Goal: Task Accomplishment & Management: Manage account settings

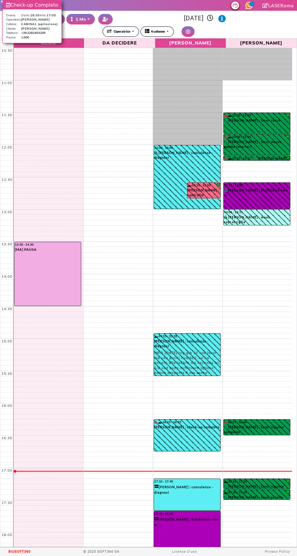
select select "*"
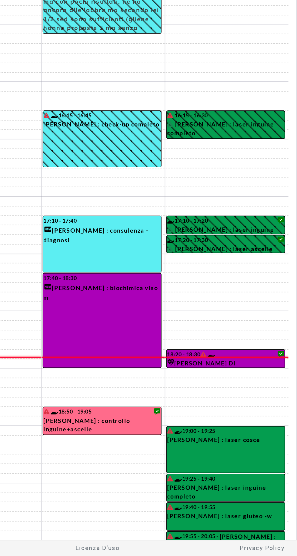
select select "*"
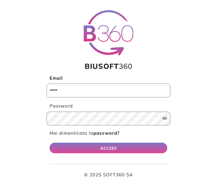
click at [56, 89] on input "Email" at bounding box center [109, 91] width 124 height 14
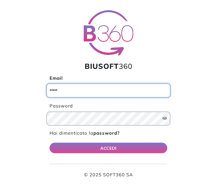
type input "**********"
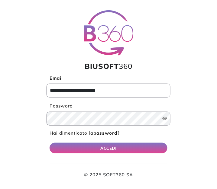
click at [50, 143] on button "ACCEDI" at bounding box center [109, 148] width 118 height 11
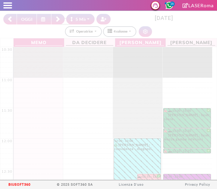
select select "*"
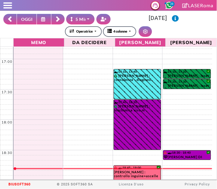
scroll to position [446, 0]
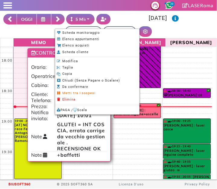
click at [64, 63] on li "Modifica" at bounding box center [97, 61] width 84 height 6
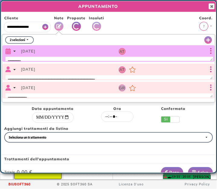
scroll to position [0, 4]
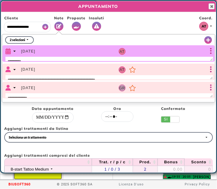
select select "*****"
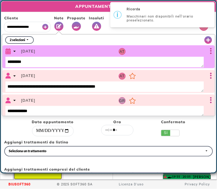
click at [76, 25] on icon "Vedi Proposte" at bounding box center [76, 26] width 5 height 5
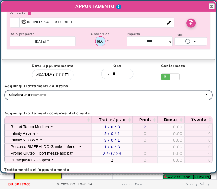
scroll to position [60, 0]
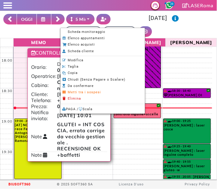
click at [72, 32] on span "Scheda monitoraggio" at bounding box center [87, 32] width 38 height 4
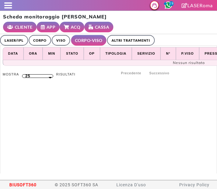
select select "**"
click at [13, 45] on link "LASER/IPL" at bounding box center [14, 40] width 28 height 11
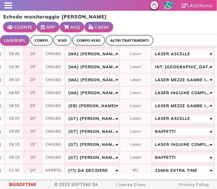
scroll to position [90, 0]
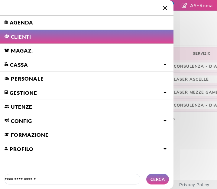
select select "*"
select select "*****"
select select "**"
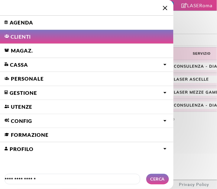
click at [17, 24] on link "Agenda" at bounding box center [87, 23] width 174 height 14
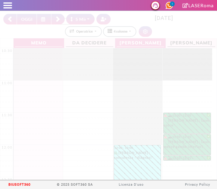
select select "*"
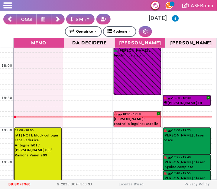
scroll to position [476, 0]
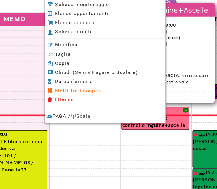
click at [66, 62] on li "Modifica" at bounding box center [102, 61] width 84 height 6
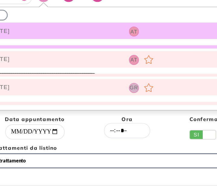
scroll to position [0, 4]
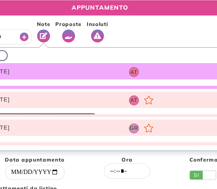
select select "*****"
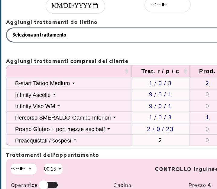
scroll to position [0, 0]
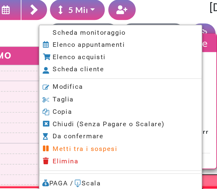
click at [101, 32] on span "Scheda monitoraggio" at bounding box center [87, 31] width 38 height 4
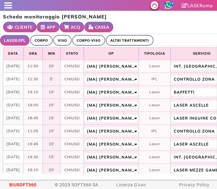
select select "**"
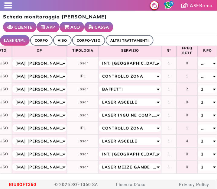
scroll to position [3, 72]
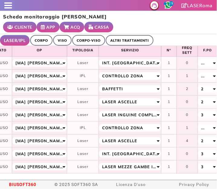
click at [135, 38] on link "ALTRI TRATTAMENTI" at bounding box center [130, 40] width 48 height 11
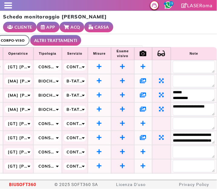
scroll to position [1, 82]
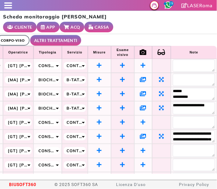
click at [140, 110] on icon at bounding box center [143, 107] width 6 height 5
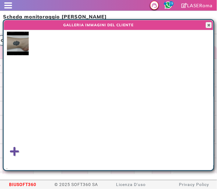
click at [9, 46] on img at bounding box center [18, 44] width 22 height 24
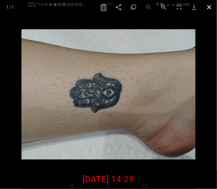
click at [215, 5] on span at bounding box center [209, 7] width 15 height 14
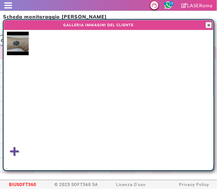
click at [214, 24] on div at bounding box center [213, 95] width 1 height 151
click at [209, 26] on span "button" at bounding box center [209, 25] width 5 height 5
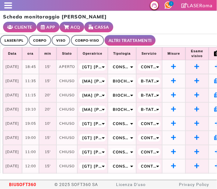
click at [16, 38] on link "LASER/IPL" at bounding box center [14, 40] width 28 height 11
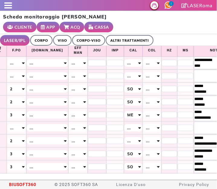
scroll to position [3, 264]
click at [8, 8] on span at bounding box center [8, 7] width 8 height 1
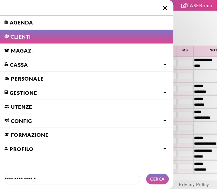
click at [21, 19] on link "Agenda" at bounding box center [87, 23] width 174 height 14
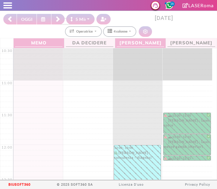
select select "*"
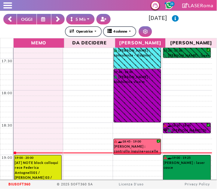
scroll to position [481, 0]
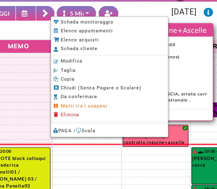
click at [78, 55] on span "Modifica" at bounding box center [77, 54] width 16 height 4
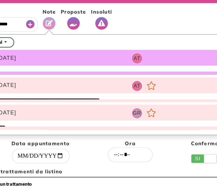
select select "*****"
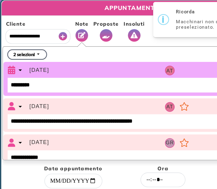
click at [83, 27] on div "Proposte" at bounding box center [76, 22] width 18 height 15
click at [76, 27] on icon "Vedi Proposte" at bounding box center [76, 26] width 5 height 5
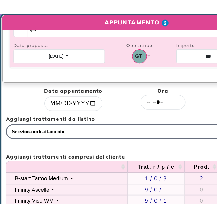
scroll to position [99, 0]
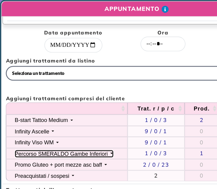
click at [77, 113] on div "Percorso SMERALDO Gambe Inferiori" at bounding box center [44, 111] width 67 height 5
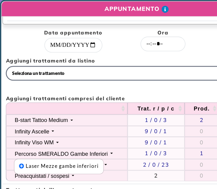
click at [119, 67] on div "**********" at bounding box center [109, 54] width 214 height 27
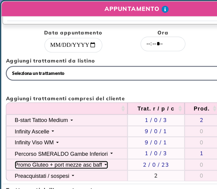
click at [74, 121] on div "Promo Gluteo + port mezze asc baff" at bounding box center [42, 119] width 63 height 5
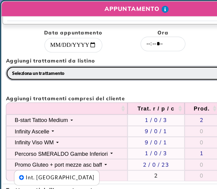
click at [123, 57] on button "Seleziona un trattamento" at bounding box center [108, 53] width 209 height 11
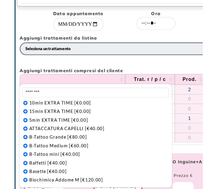
scroll to position [74, 0]
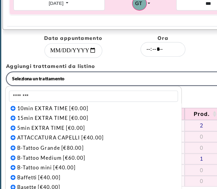
click at [148, 61] on div "**********" at bounding box center [109, 54] width 214 height 17
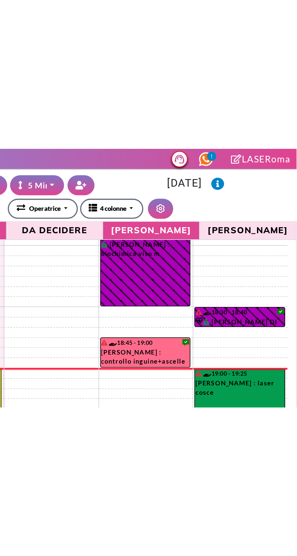
scroll to position [0, 0]
